Goal: Transaction & Acquisition: Purchase product/service

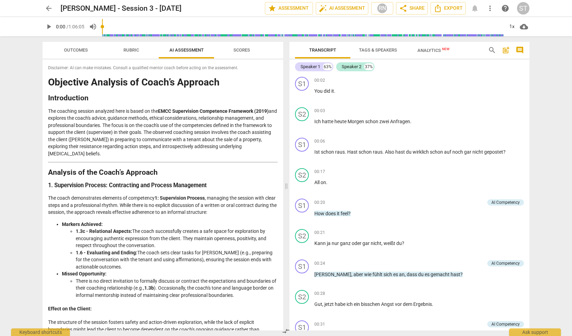
click at [218, 270] on li "Missed Opportunity: There is no direct invitation to formally discuss or contra…" at bounding box center [170, 284] width 216 height 28
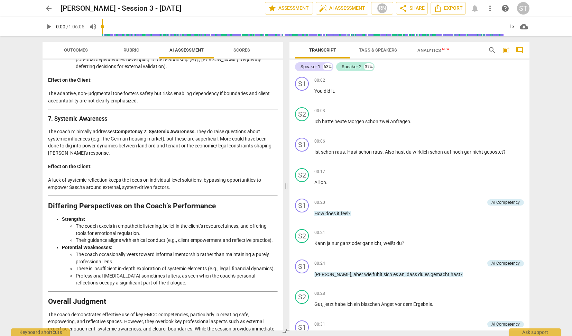
scroll to position [956, 0]
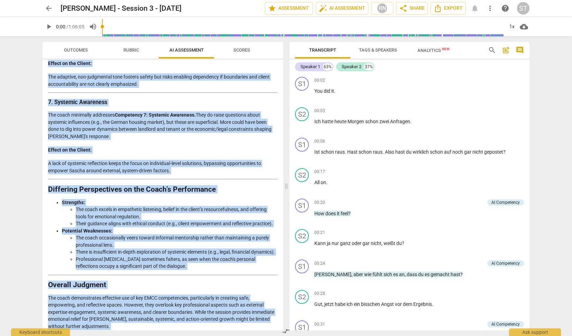
drag, startPoint x: 48, startPoint y: 81, endPoint x: 202, endPoint y: 318, distance: 282.9
copy div "Loremipsu Dolorsit am Conse’a Elitsedd Eiusmodtempo Inc utlabore etdolor magnaa…"
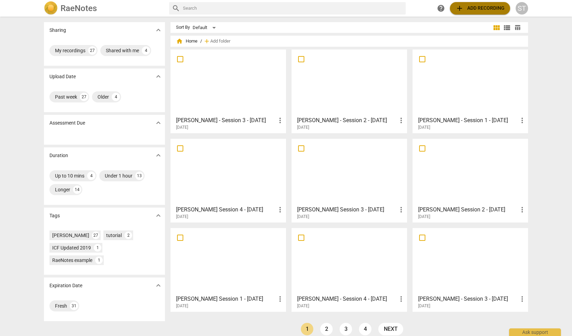
click at [468, 4] on button "add Add recording" at bounding box center [480, 8] width 60 height 12
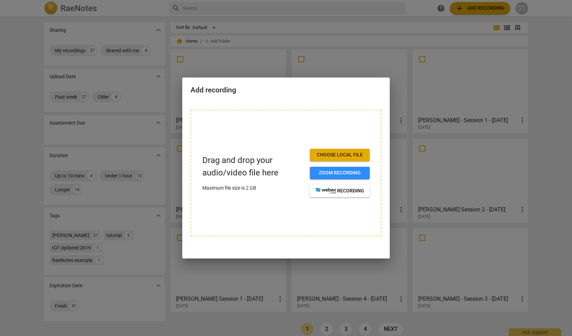
click at [360, 152] on span "Choose local file" at bounding box center [339, 155] width 49 height 7
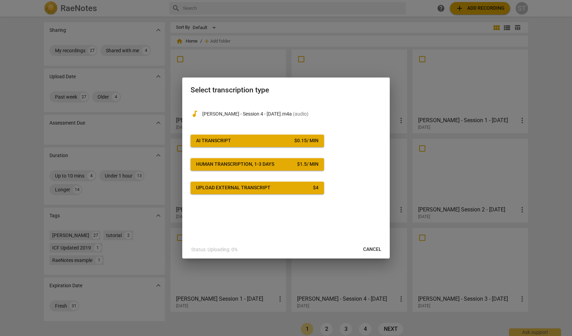
click at [302, 141] on div "$ 0.15 / min" at bounding box center [306, 140] width 24 height 7
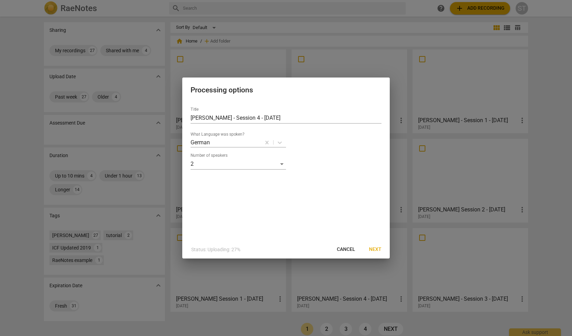
click at [381, 248] on span "Next" at bounding box center [375, 249] width 12 height 7
